Goal: Information Seeking & Learning: Learn about a topic

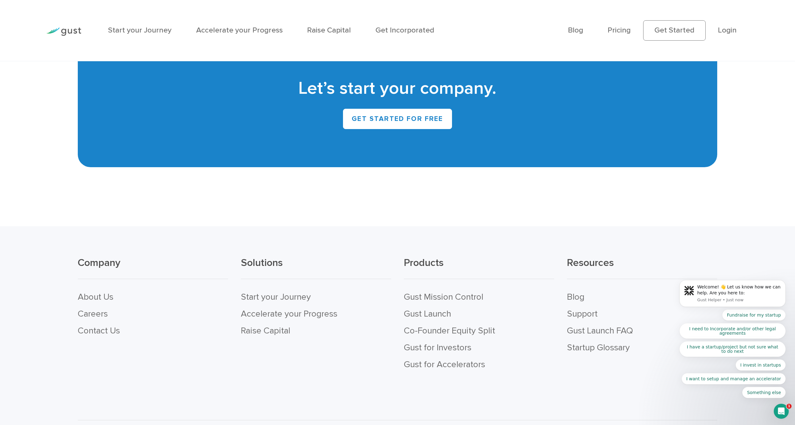
scroll to position [3584, 0]
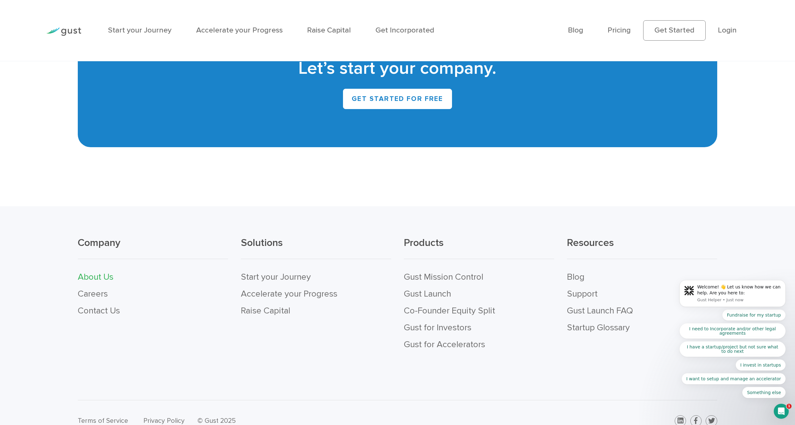
click at [110, 271] on link "About Us" at bounding box center [96, 276] width 36 height 11
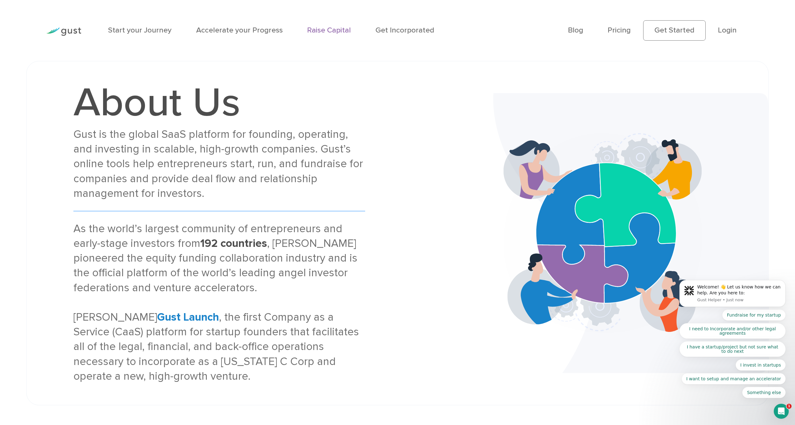
click at [323, 31] on link "Raise Capital" at bounding box center [329, 30] width 44 height 9
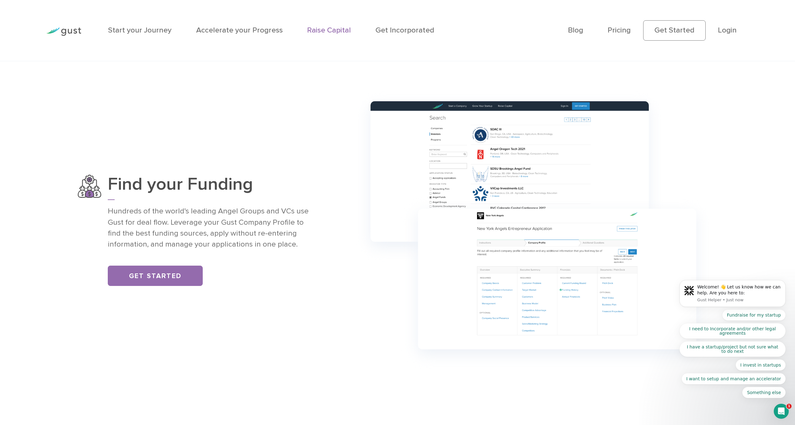
scroll to position [649, 0]
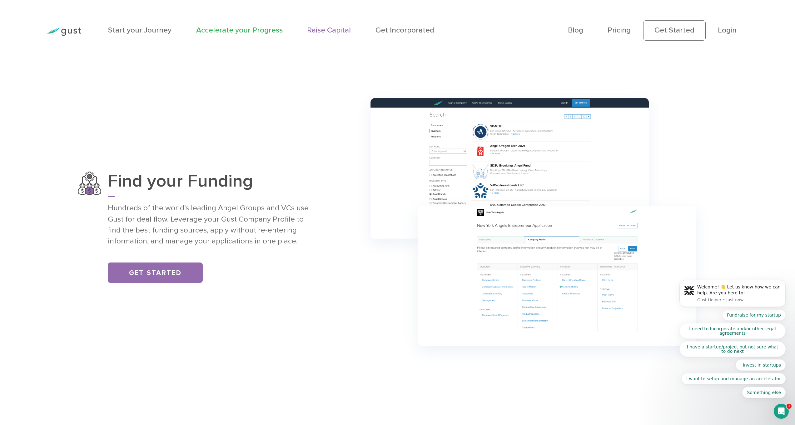
click at [202, 30] on link "Accelerate your Progress" at bounding box center [239, 30] width 86 height 9
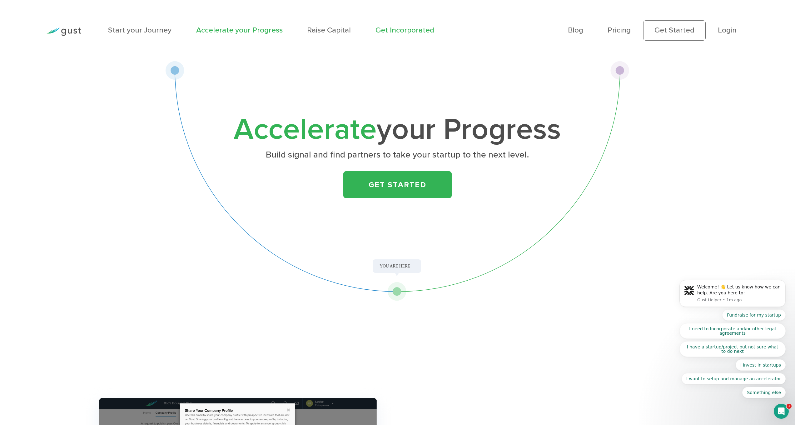
click at [415, 28] on link "Get Incorporated" at bounding box center [404, 30] width 59 height 9
